Goal: Communication & Community: Answer question/provide support

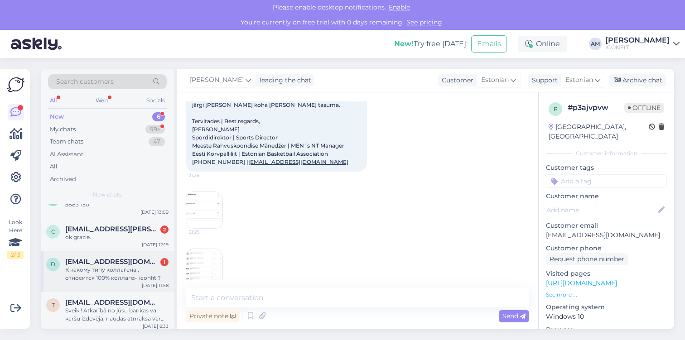
scroll to position [19, 0]
click at [89, 272] on div "К какому типу коллагена , относится 100% коллаген iconfit ?" at bounding box center [116, 273] width 103 height 16
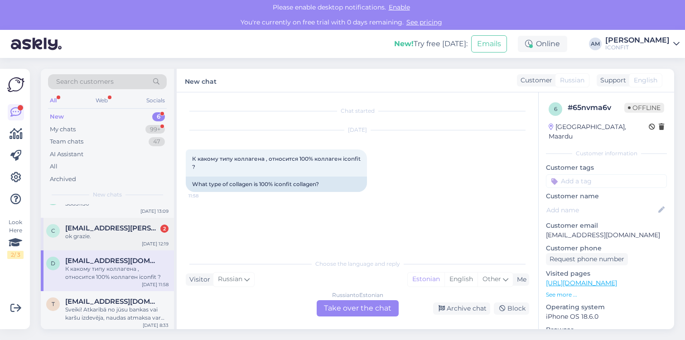
click at [98, 232] on span "[EMAIL_ADDRESS][PERSON_NAME][DOMAIN_NAME]" at bounding box center [112, 228] width 94 height 8
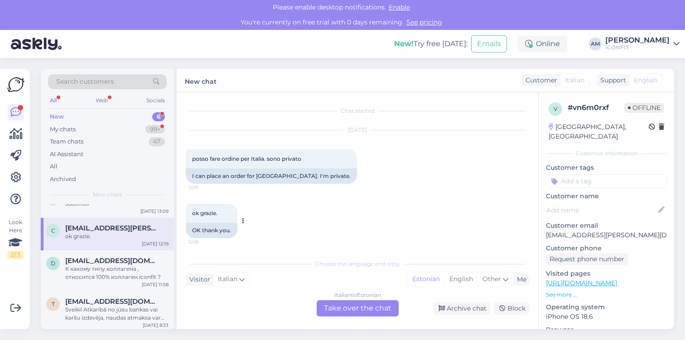
scroll to position [2, 0]
click at [348, 313] on div "Italian to Estonian Take over the chat" at bounding box center [358, 308] width 82 height 16
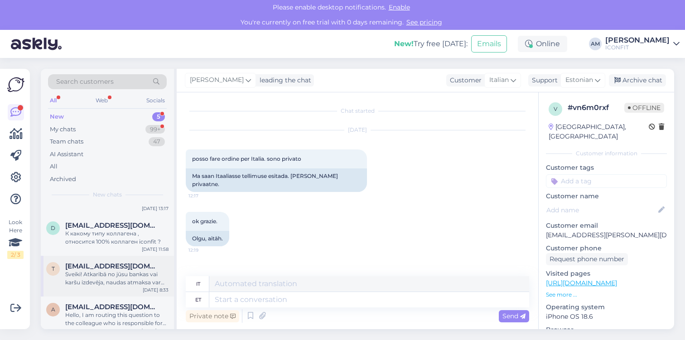
scroll to position [0, 0]
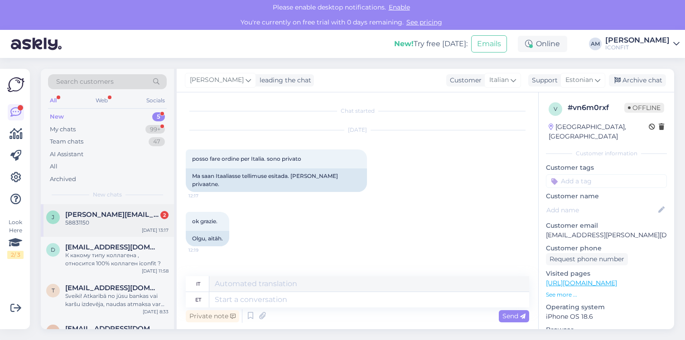
click at [86, 227] on div "[PERSON_NAME] [PERSON_NAME][EMAIL_ADDRESS][DOMAIN_NAME] 2 58831150 [DATE] 13:17" at bounding box center [107, 220] width 133 height 33
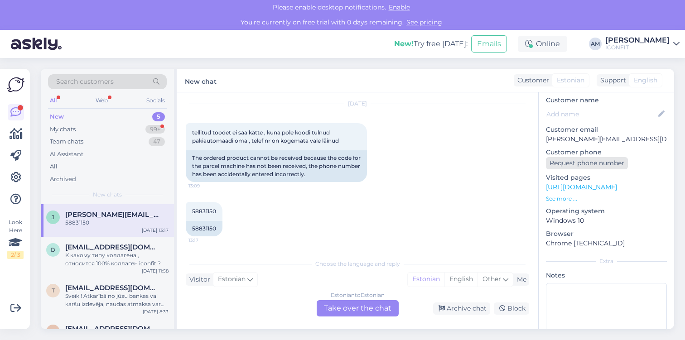
scroll to position [135, 0]
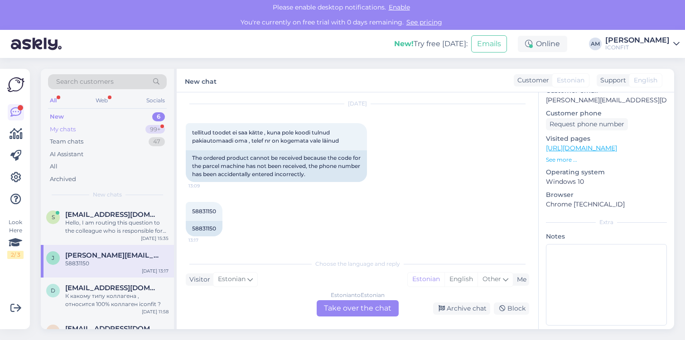
click at [72, 130] on div "My chats" at bounding box center [63, 129] width 26 height 9
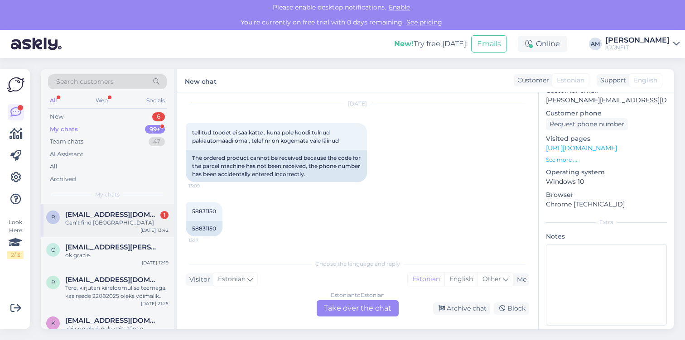
click at [88, 211] on span "[EMAIL_ADDRESS][DOMAIN_NAME]" at bounding box center [112, 215] width 94 height 8
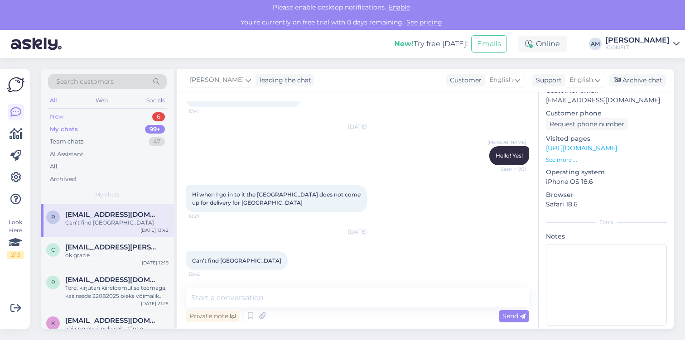
click at [103, 112] on div "New 6" at bounding box center [107, 117] width 119 height 13
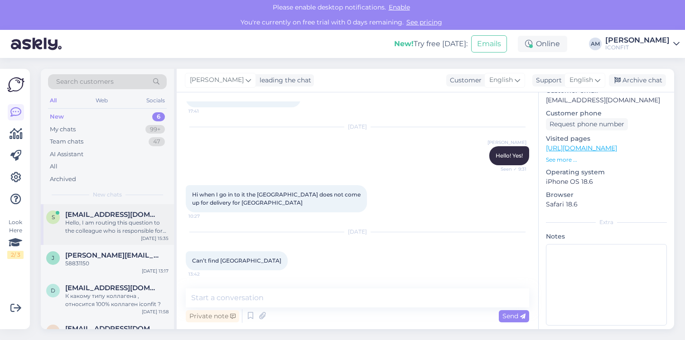
click at [88, 227] on div "Hello, I am routing this question to the colleague who is responsible for this …" at bounding box center [116, 227] width 103 height 16
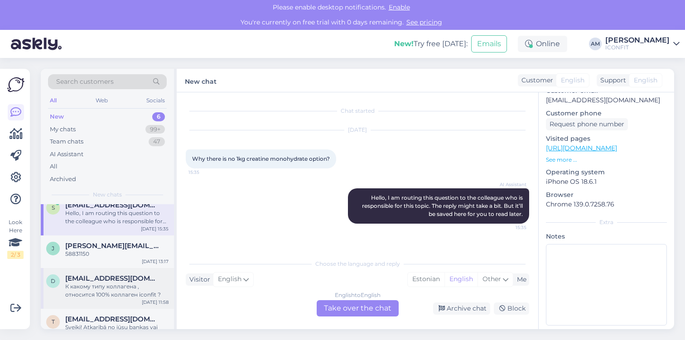
scroll to position [8, 0]
click at [84, 262] on div "[PERSON_NAME] [PERSON_NAME][EMAIL_ADDRESS][DOMAIN_NAME] 58831150 [DATE] 13:17" at bounding box center [107, 253] width 133 height 33
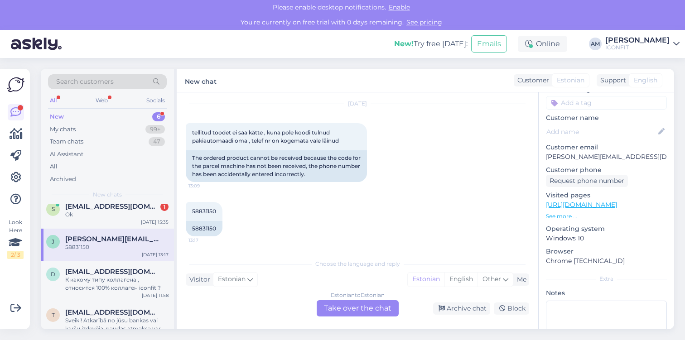
scroll to position [73, 0]
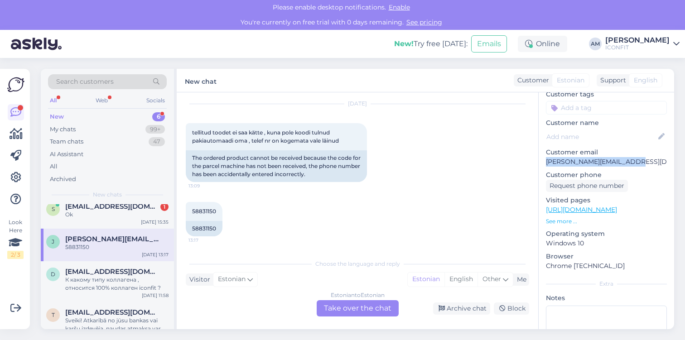
drag, startPoint x: 633, startPoint y: 155, endPoint x: 545, endPoint y: 156, distance: 88.8
click at [545, 156] on div "e # erhbiekj Offline [GEOGRAPHIC_DATA], [GEOGRAPHIC_DATA] Customer information …" at bounding box center [606, 210] width 135 height 382
copy p "[PERSON_NAME][EMAIL_ADDRESS][DOMAIN_NAME]"
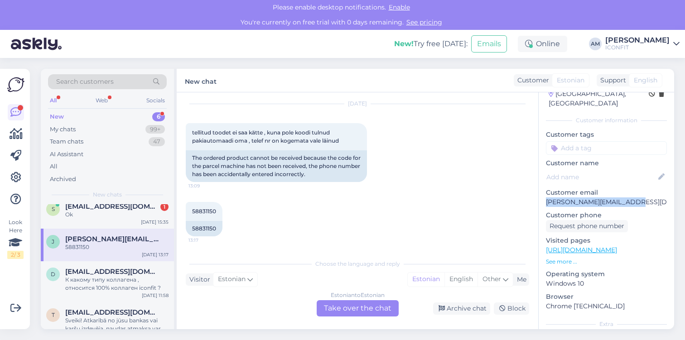
scroll to position [25, 0]
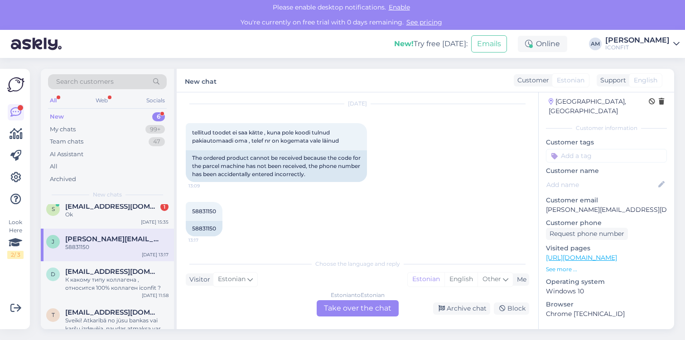
click at [326, 304] on div "Estonian to Estonian Take over the chat" at bounding box center [358, 308] width 82 height 16
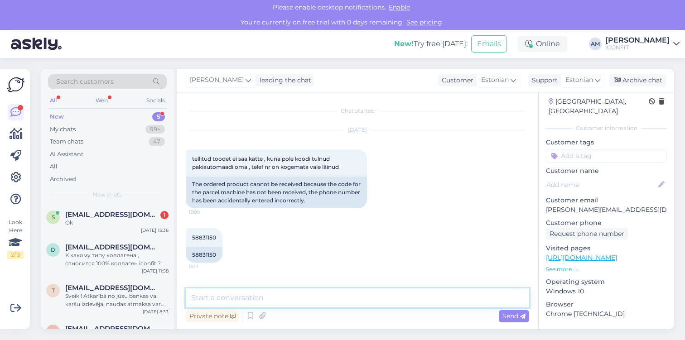
click at [288, 295] on textarea at bounding box center [357, 298] width 343 height 19
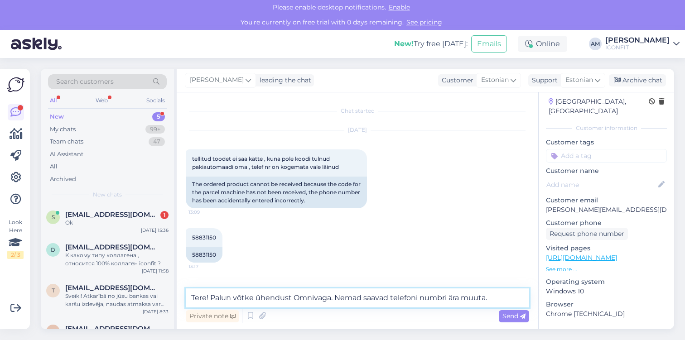
click at [329, 299] on textarea "Tere! Palun võtke ühendust Omnivaga. Nemad saavad telefoni numbri ära muuta." at bounding box center [357, 298] width 343 height 19
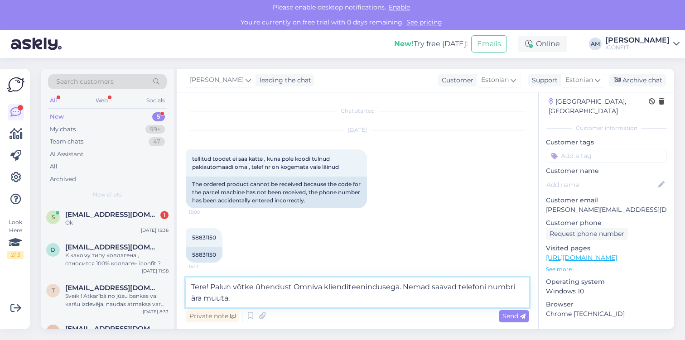
drag, startPoint x: 248, startPoint y: 299, endPoint x: 402, endPoint y: 286, distance: 155.1
click at [402, 286] on textarea "Tere! Palun võtke ühendust Omniva klienditeenindusega. Nemad saavad telefoni nu…" at bounding box center [357, 293] width 343 height 30
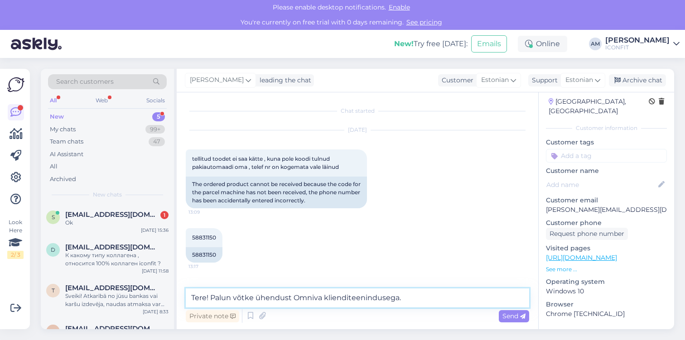
paste textarea "[PERSON_NAME]: paki jälgimisnumber, oma õige telefoninumber,"
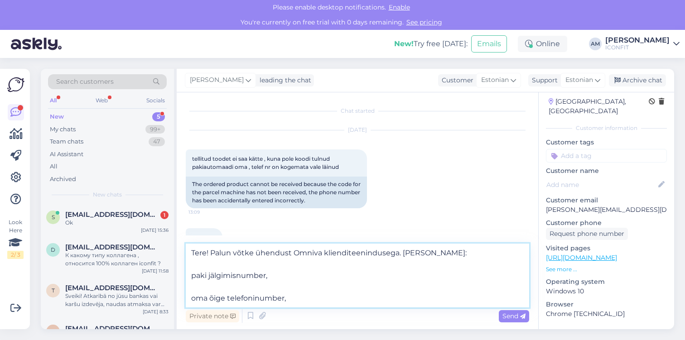
click at [192, 273] on textarea "Tere! Palun võtke ühendust Omniva klienditeenindusega. [PERSON_NAME]: paki jälg…" at bounding box center [357, 276] width 343 height 64
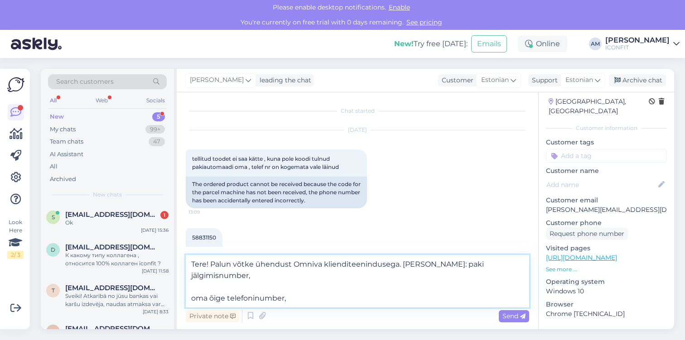
click at [417, 265] on textarea "Tere! Palun võtke ühendust Omniva klienditeenindusega. [PERSON_NAME]: paki jälg…" at bounding box center [357, 281] width 343 height 53
click at [425, 265] on textarea "Tere! Palun võtke ühendust Omniva klienditeenindusega. Andka [PERSON_NAME]: pak…" at bounding box center [357, 281] width 343 height 53
click at [190, 277] on textarea "Tere! Palun võtke ühendust Omniva klienditeenindusega. Andke [PERSON_NAME]: pak…" at bounding box center [357, 281] width 343 height 53
click at [190, 301] on textarea "Tere! Palun võtke ühendust Omniva klienditeenindusega. Andke [PERSON_NAME]: pak…" at bounding box center [357, 281] width 343 height 53
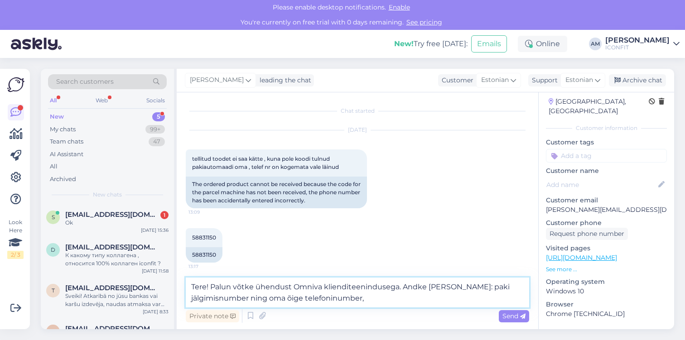
click at [365, 299] on textarea "Tere! Palun võtke ühendust Omniva klienditeenindusega. Andke [PERSON_NAME]: pak…" at bounding box center [357, 293] width 343 height 30
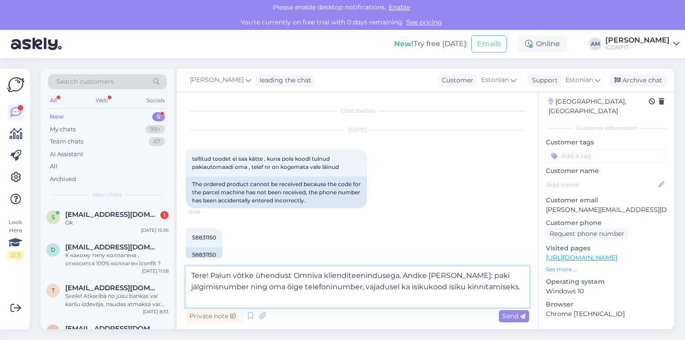
type textarea "Tere! Palun võtke ühendust Omniva klienditeenindusega. Andke [PERSON_NAME]: pak…"
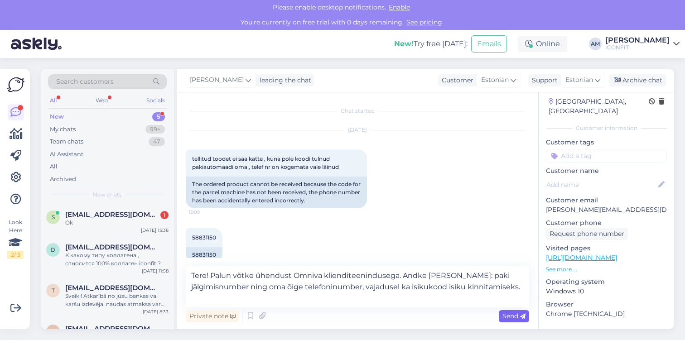
click at [500, 319] on div "Send" at bounding box center [514, 316] width 30 height 12
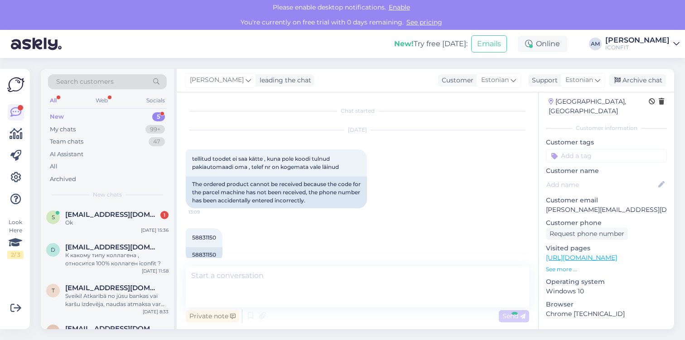
scroll to position [48, 0]
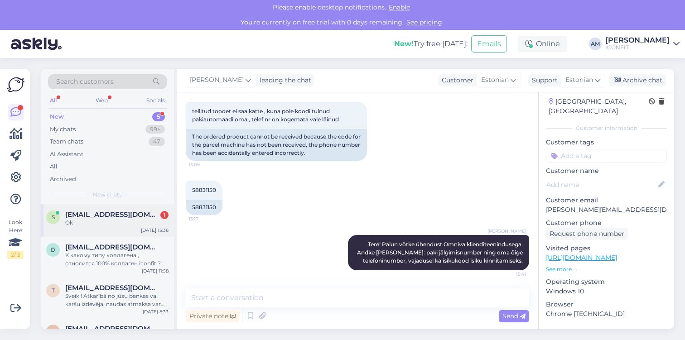
click at [107, 218] on span "[EMAIL_ADDRESS][DOMAIN_NAME]" at bounding box center [112, 215] width 94 height 8
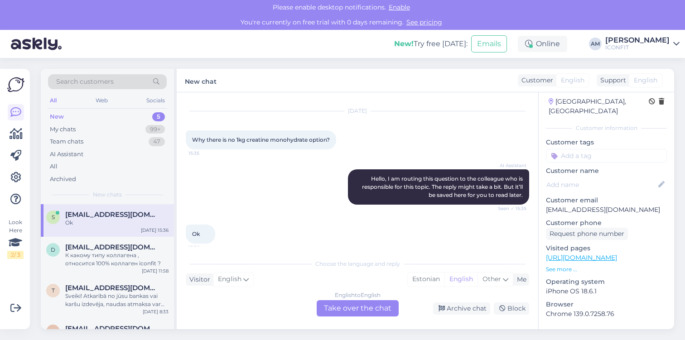
scroll to position [26, 0]
